Goal: Information Seeking & Learning: Learn about a topic

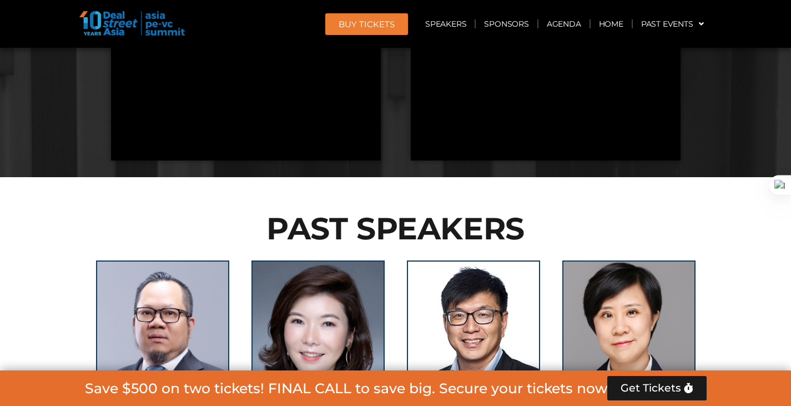
scroll to position [1111, 0]
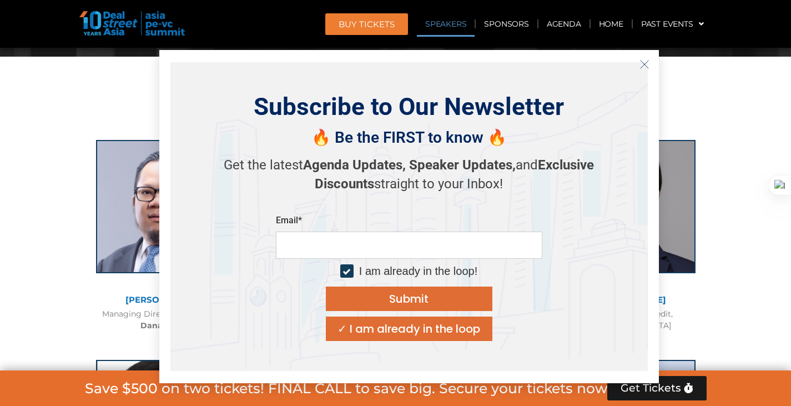
click at [649, 63] on icon "Close" at bounding box center [645, 64] width 10 height 10
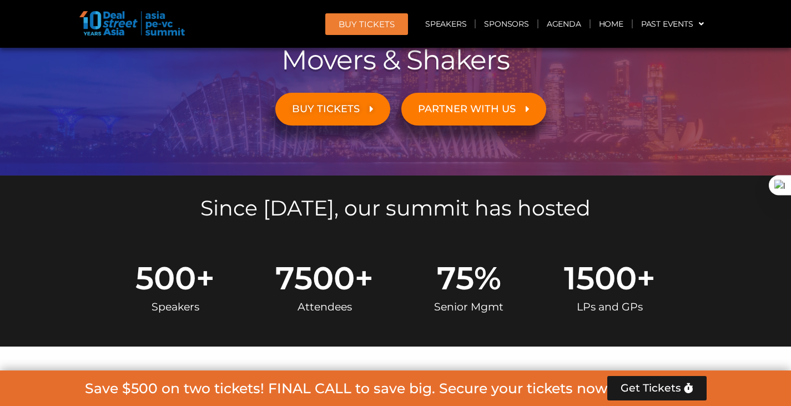
scroll to position [138, 0]
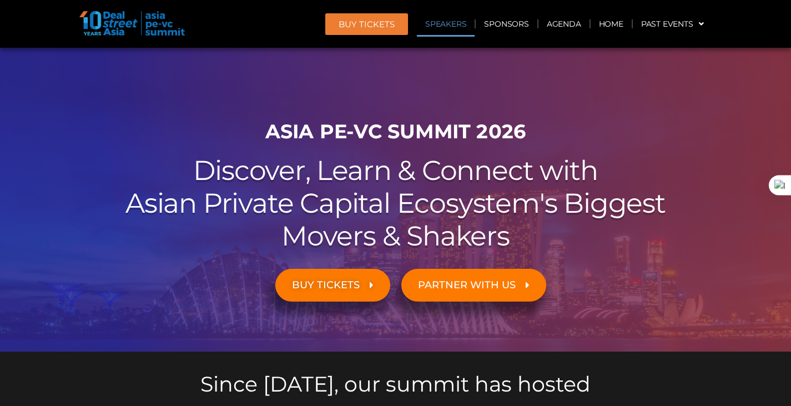
click at [457, 23] on link "Speakers" at bounding box center [446, 24] width 58 height 26
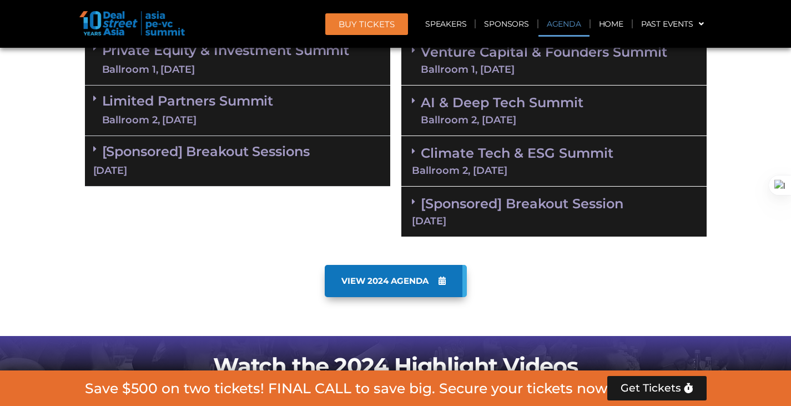
scroll to position [415, 0]
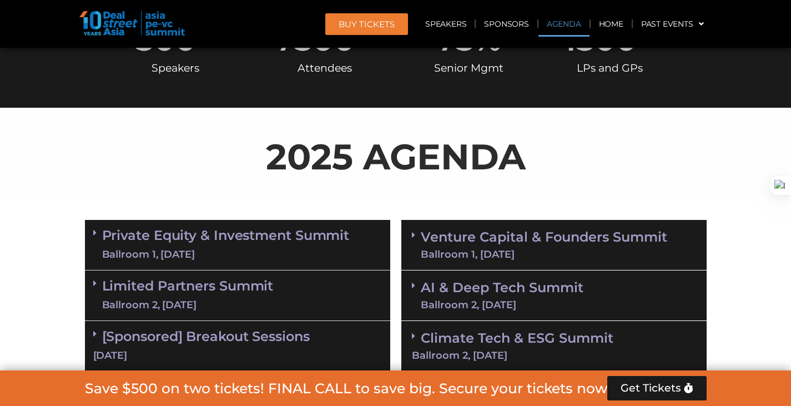
click at [226, 235] on link "Private Equity & Investment Summit Ballroom 1, 10 Sept" at bounding box center [226, 244] width 248 height 33
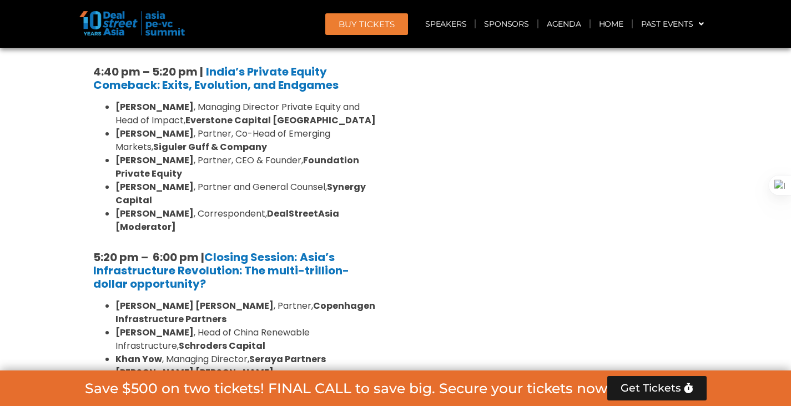
scroll to position [2266, 0]
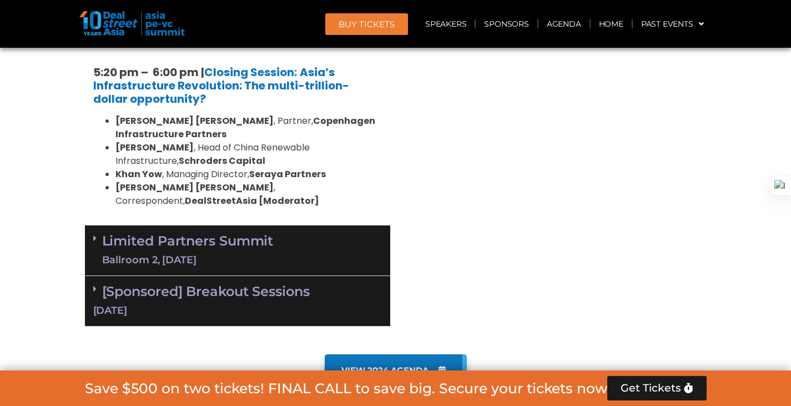
click at [257, 253] on div "Ballroom 2, 10 Sept" at bounding box center [188, 260] width 172 height 14
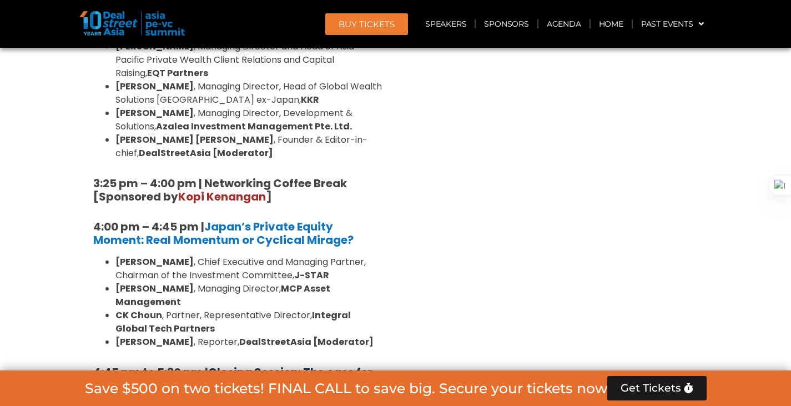
scroll to position [3377, 0]
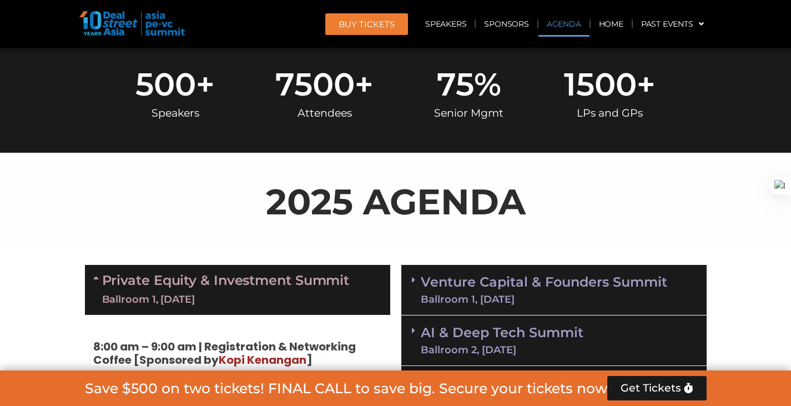
scroll to position [555, 0]
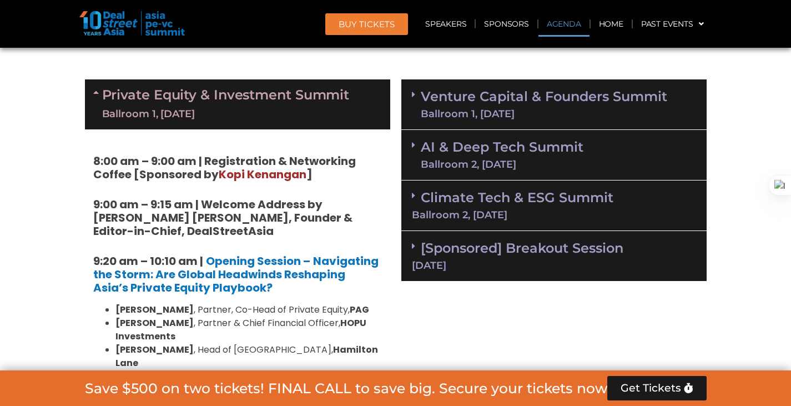
click at [560, 112] on div "Ballroom 1, 11 Sept" at bounding box center [544, 114] width 247 height 10
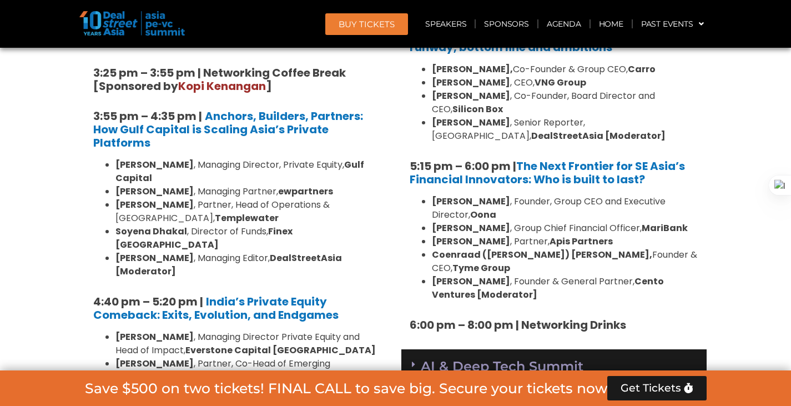
scroll to position [2036, 0]
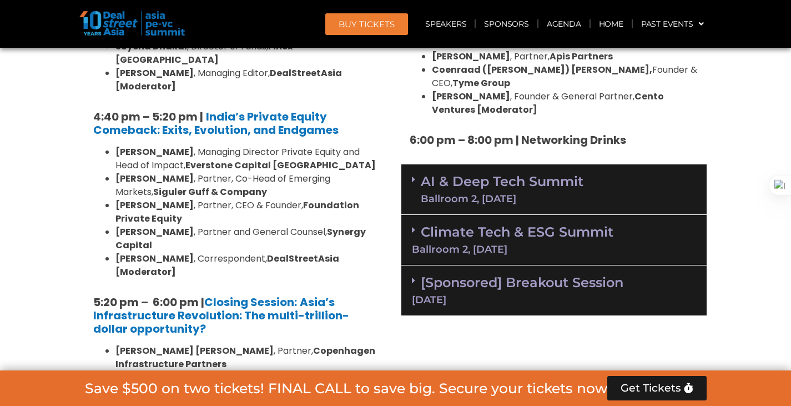
click at [565, 224] on link "Climate Tech & ESG Summit Ballroom 2, 11 Sept" at bounding box center [554, 239] width 284 height 31
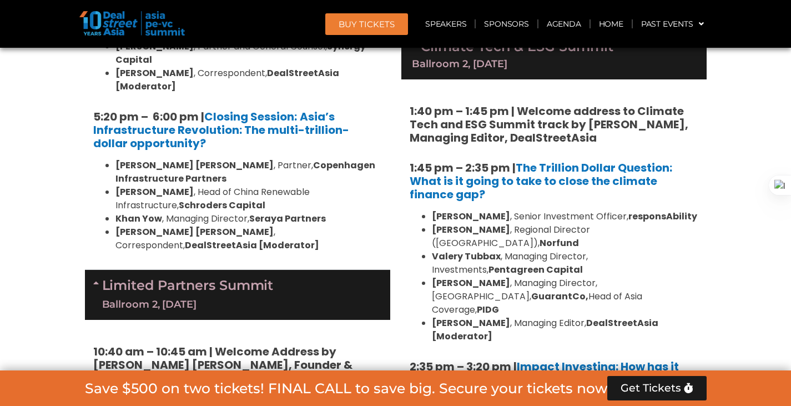
scroll to position [2592, 0]
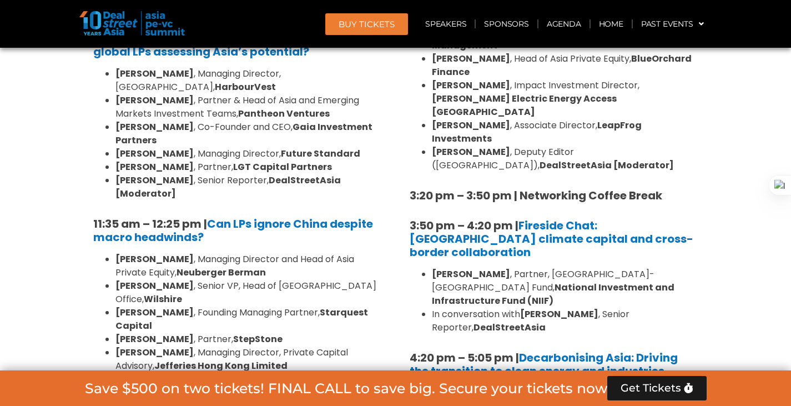
drag, startPoint x: 679, startPoint y: 278, endPoint x: 683, endPoint y: 287, distance: 10.2
